Goal: Information Seeking & Learning: Learn about a topic

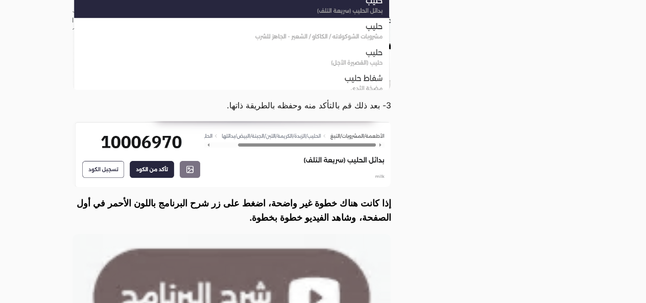
scroll to position [2197, 0]
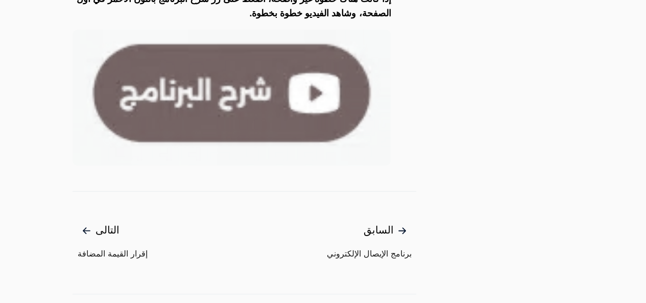
click at [95, 229] on span "التالى" at bounding box center [113, 230] width 70 height 17
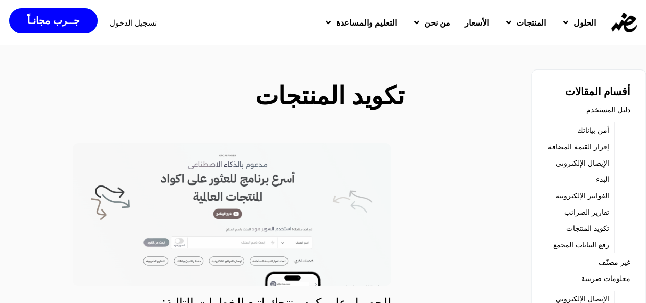
scroll to position [51, 0]
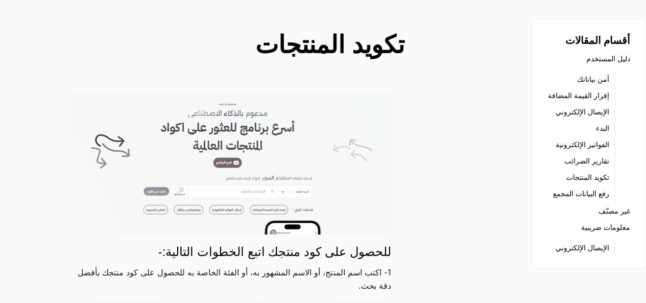
click at [611, 235] on link "معلومات ضريبية" at bounding box center [605, 227] width 49 height 14
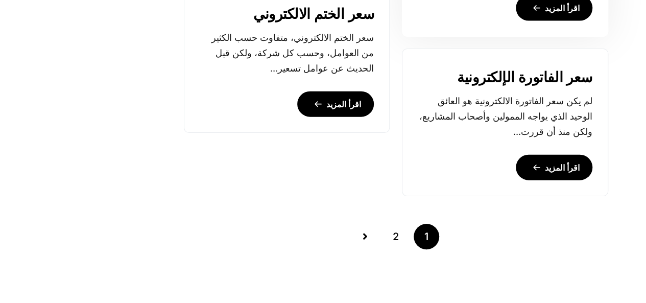
scroll to position [1094, 0]
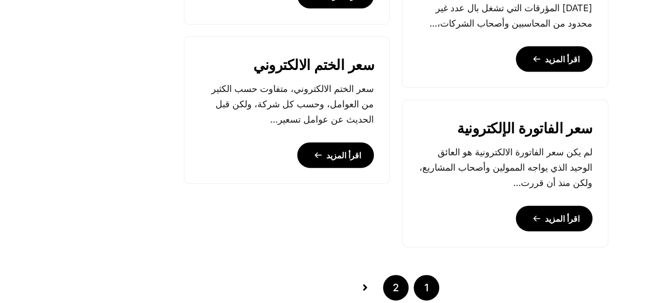
click at [398, 296] on link "2" at bounding box center [396, 288] width 26 height 26
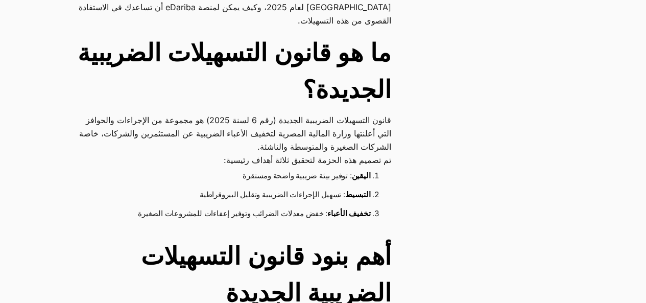
scroll to position [562, 0]
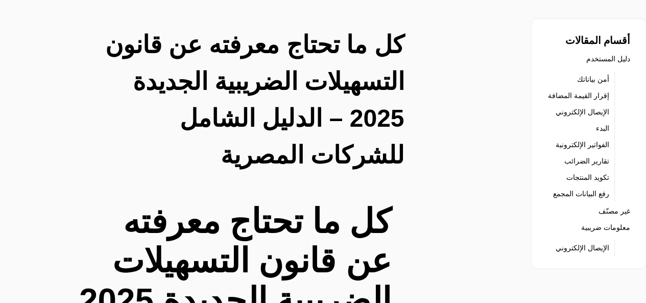
scroll to position [0, 0]
